Goal: Find specific page/section: Find specific page/section

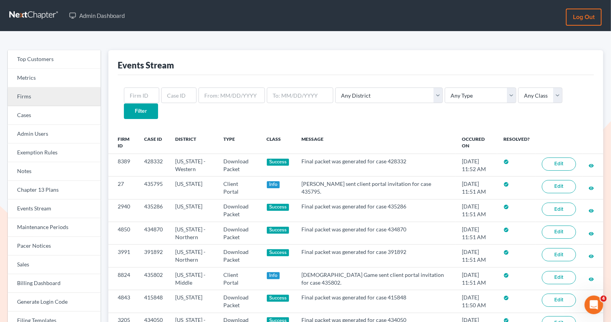
click at [54, 96] on link "Firms" at bounding box center [54, 96] width 93 height 19
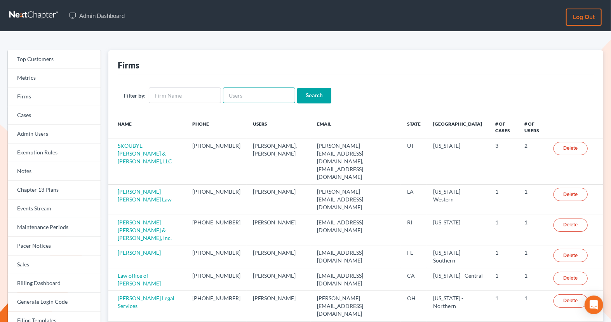
click at [233, 98] on input "text" at bounding box center [259, 95] width 72 height 16
paste input "[EMAIL_ADDRESS][DOMAIN_NAME]"
type input "[EMAIL_ADDRESS][DOMAIN_NAME]"
click at [297, 88] on input "Search" at bounding box center [314, 96] width 34 height 16
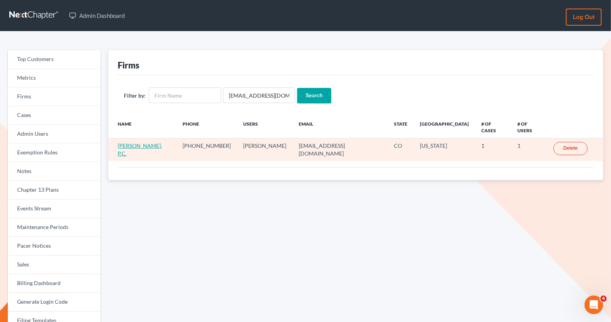
click at [136, 142] on link "[PERSON_NAME], P.C." at bounding box center [140, 149] width 44 height 14
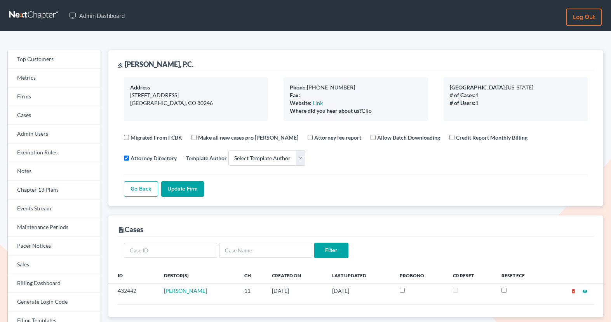
select select
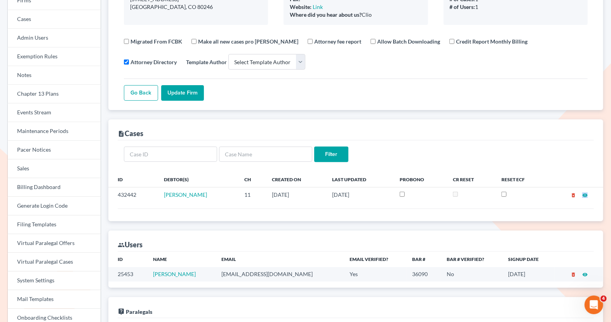
scroll to position [126, 0]
